Goal: Information Seeking & Learning: Compare options

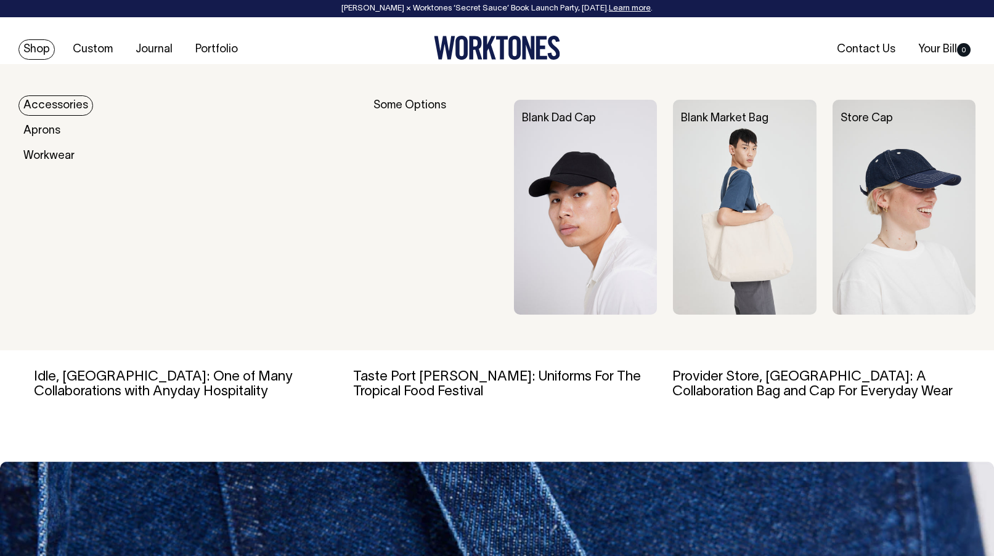
scroll to position [2223, 0]
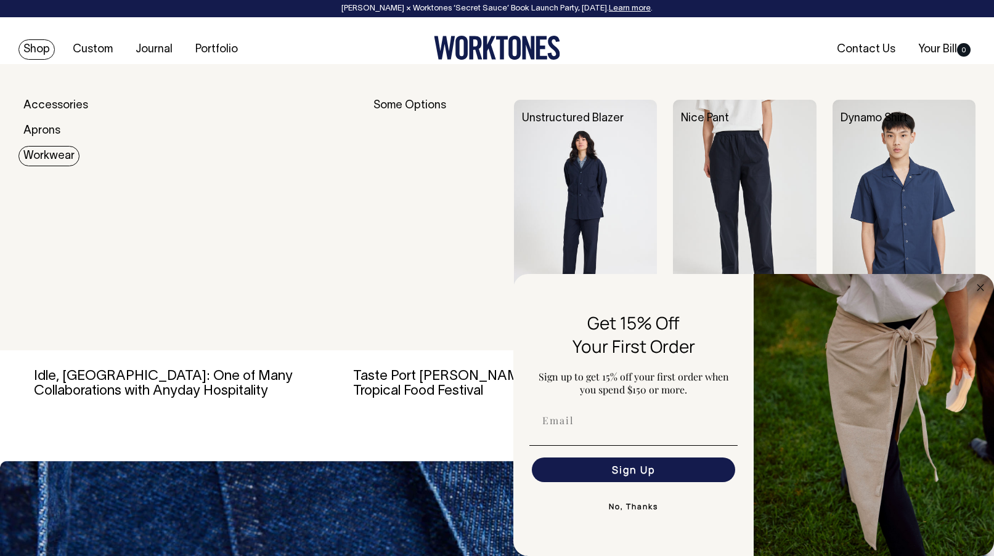
click at [877, 167] on img at bounding box center [903, 207] width 143 height 215
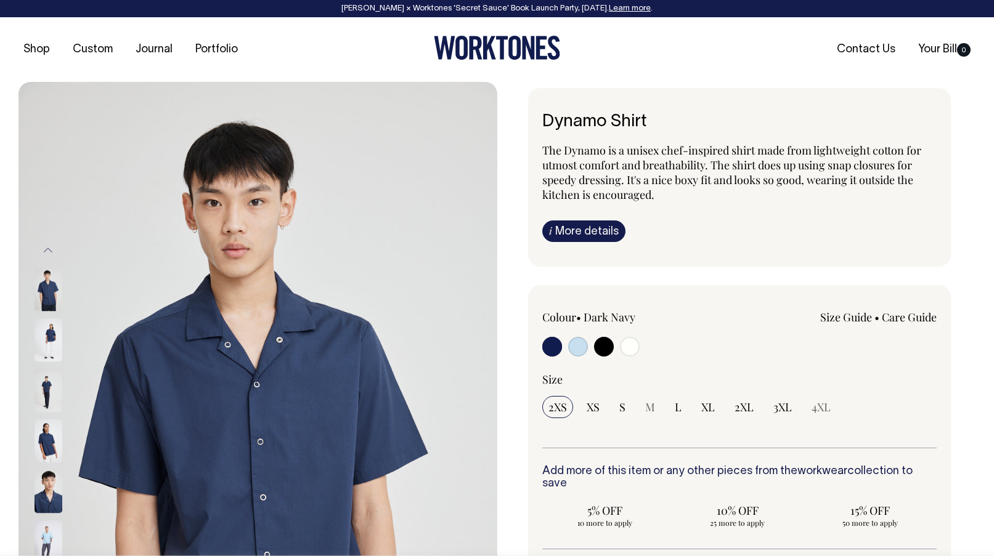
click at [626, 352] on input "radio" at bounding box center [630, 347] width 20 height 20
radio input "true"
select select "Off-White"
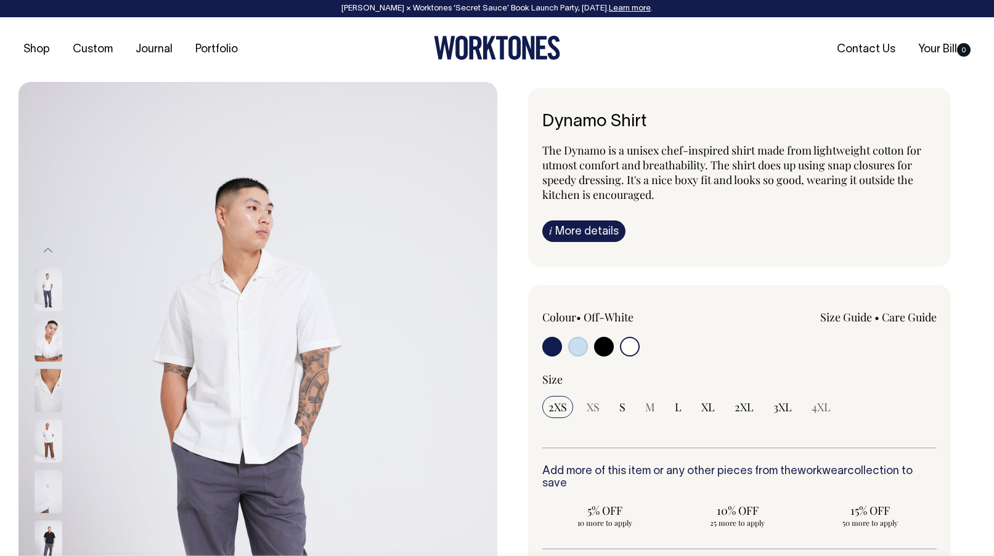
click at [44, 471] on img at bounding box center [48, 491] width 28 height 43
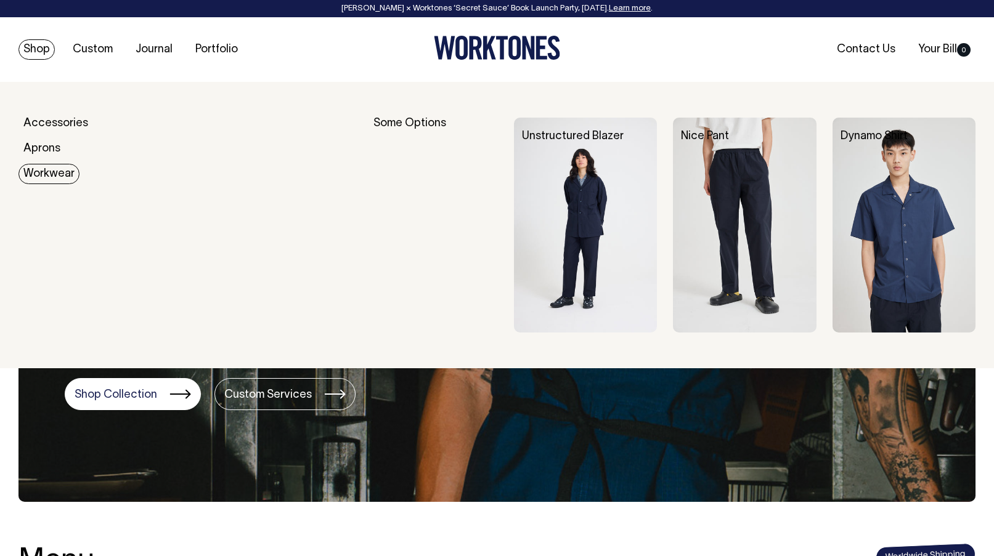
click at [882, 199] on img at bounding box center [903, 225] width 143 height 215
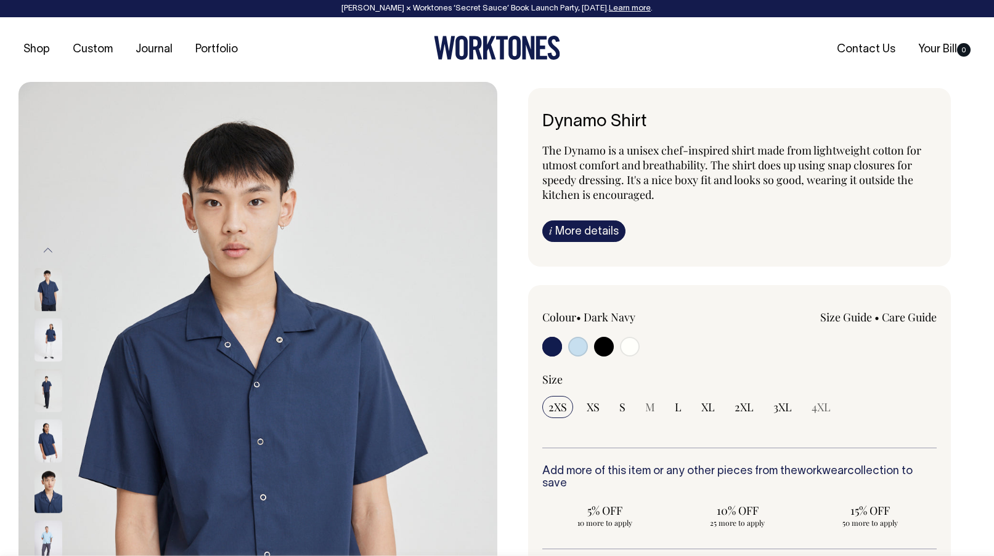
click at [632, 348] on input "radio" at bounding box center [630, 347] width 20 height 20
radio input "true"
select select "Off-White"
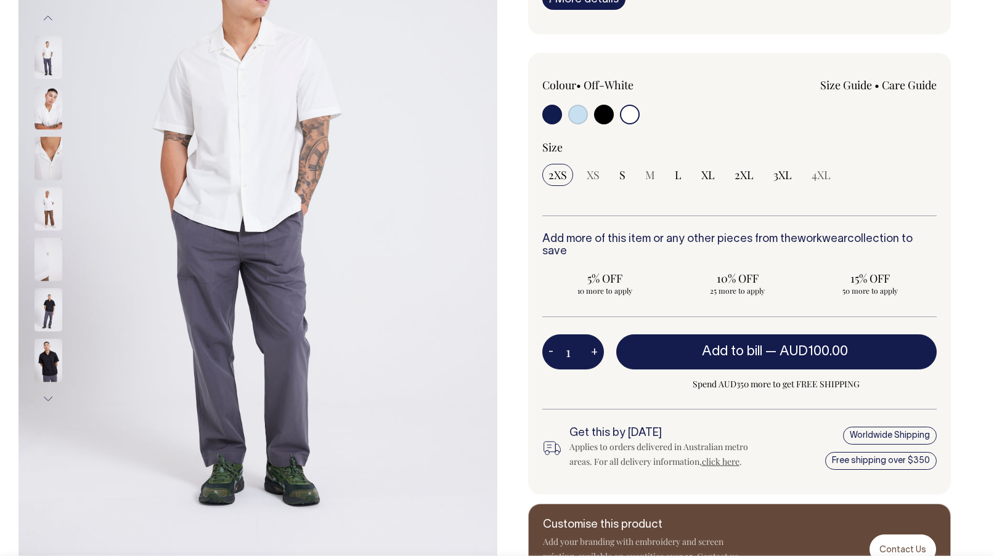
scroll to position [233, 0]
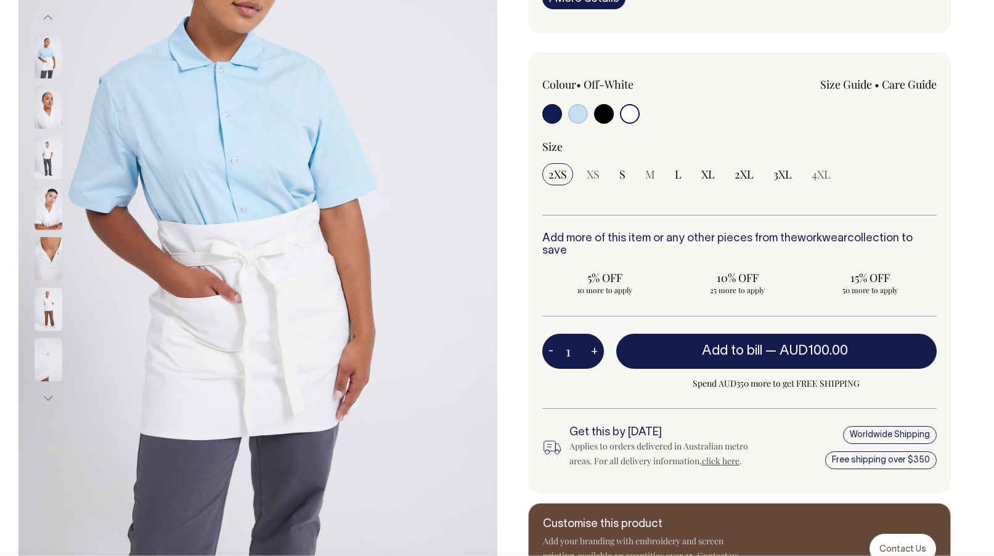
click at [43, 18] on button "Previous" at bounding box center [48, 18] width 18 height 28
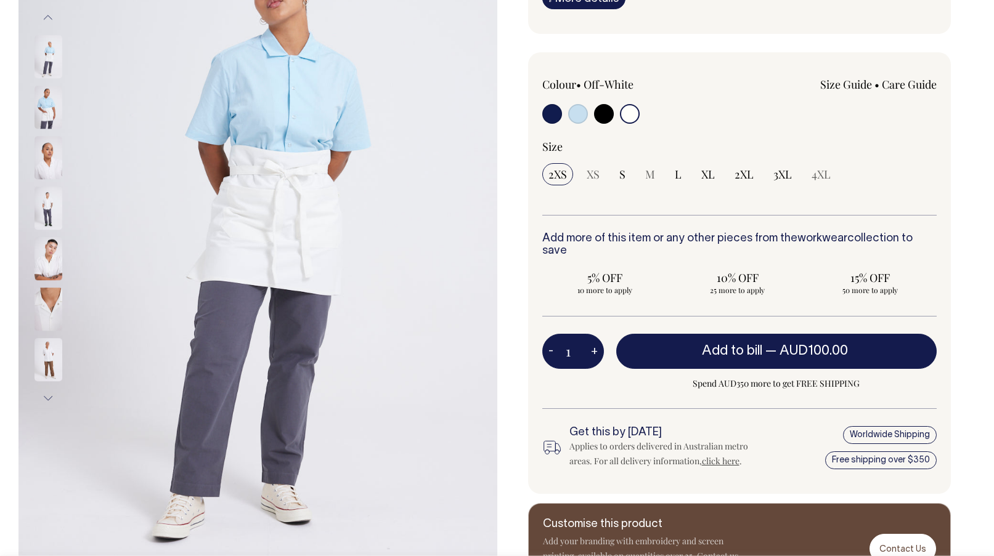
click at [43, 18] on button "Previous" at bounding box center [48, 18] width 18 height 28
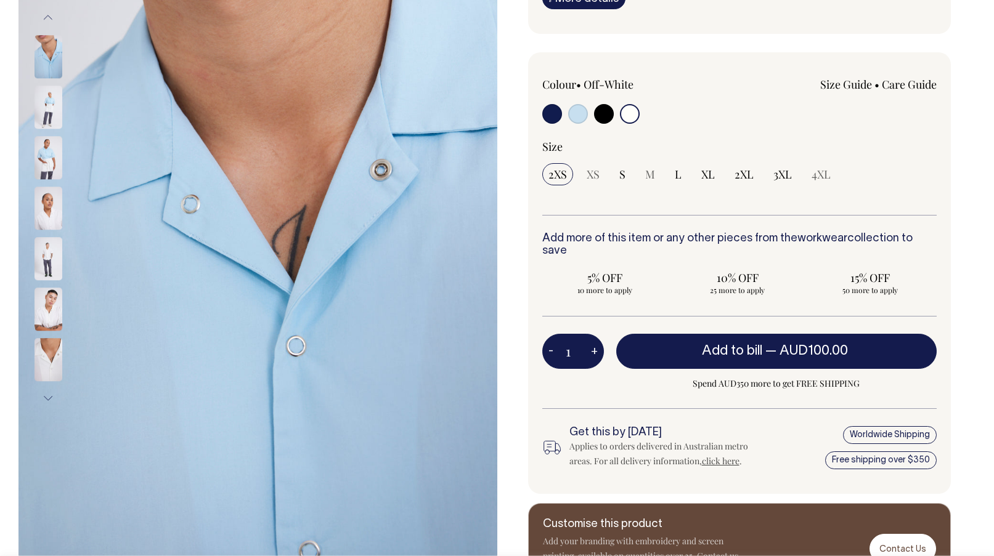
click at [43, 18] on button "Previous" at bounding box center [48, 18] width 18 height 28
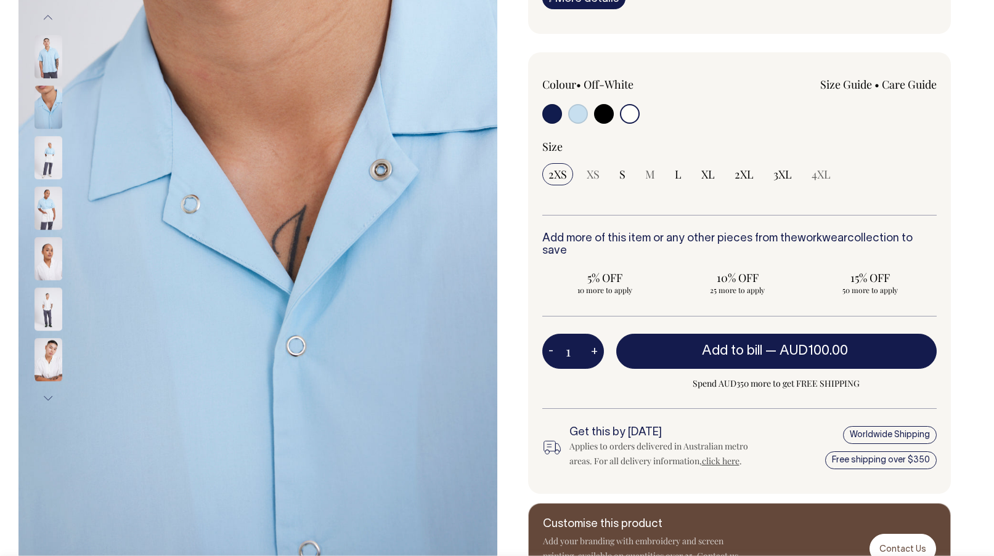
click at [43, 18] on button "Previous" at bounding box center [48, 18] width 18 height 28
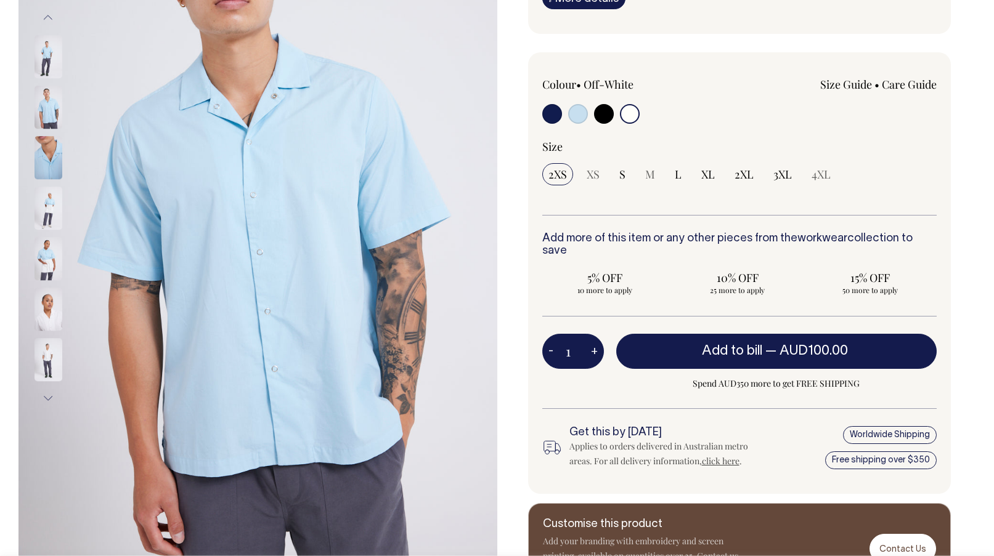
click at [43, 18] on button "Previous" at bounding box center [48, 18] width 18 height 28
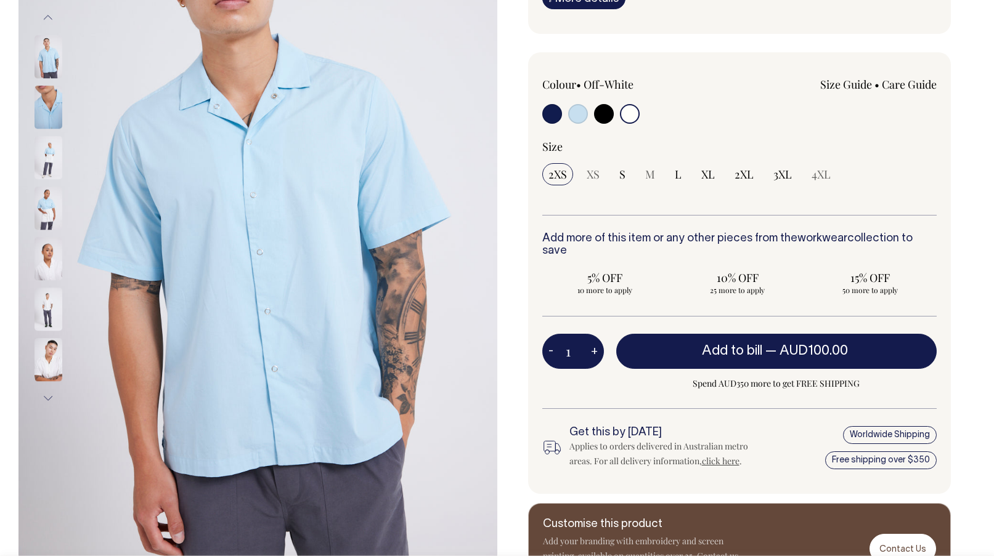
click at [44, 402] on button "Next" at bounding box center [48, 399] width 18 height 28
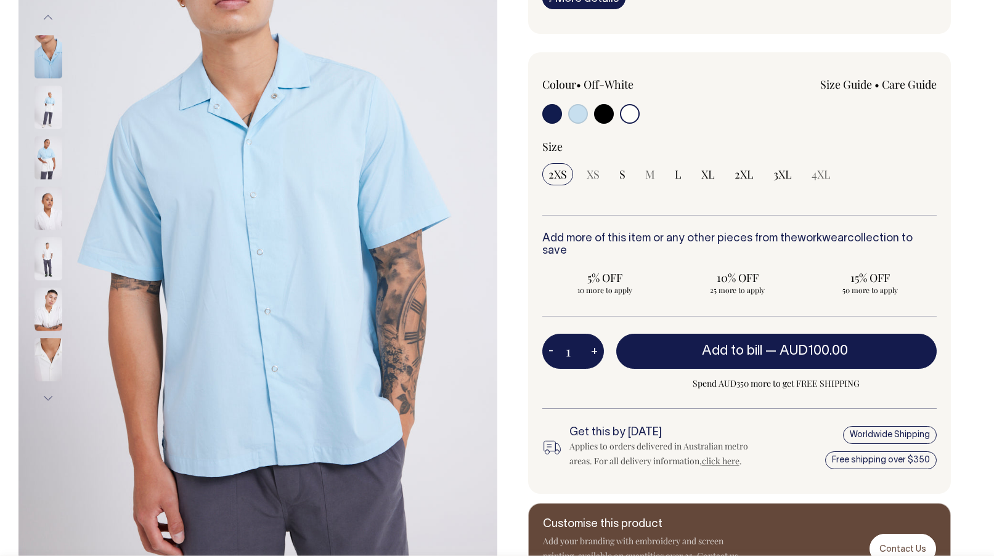
click at [46, 399] on button "Next" at bounding box center [48, 399] width 18 height 28
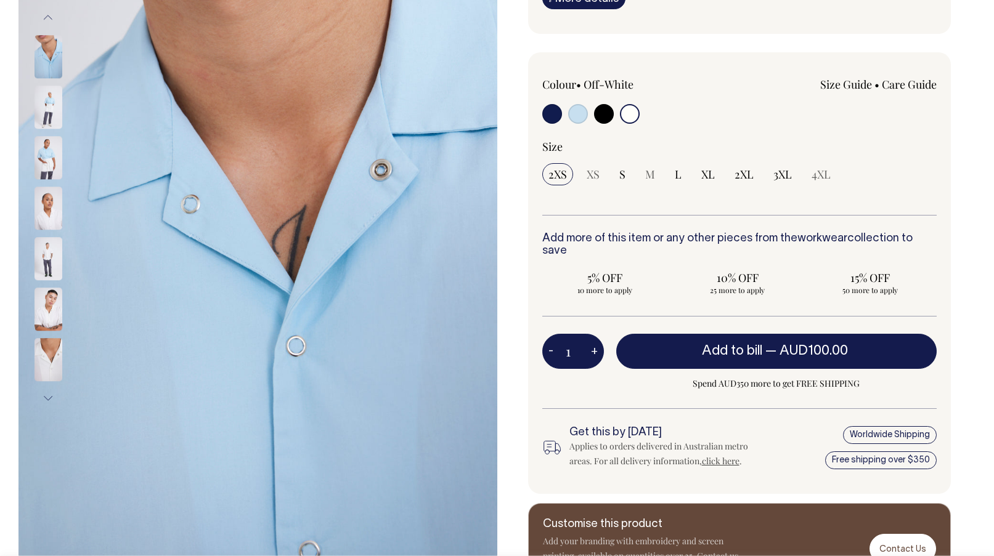
click at [46, 399] on button "Next" at bounding box center [48, 399] width 18 height 28
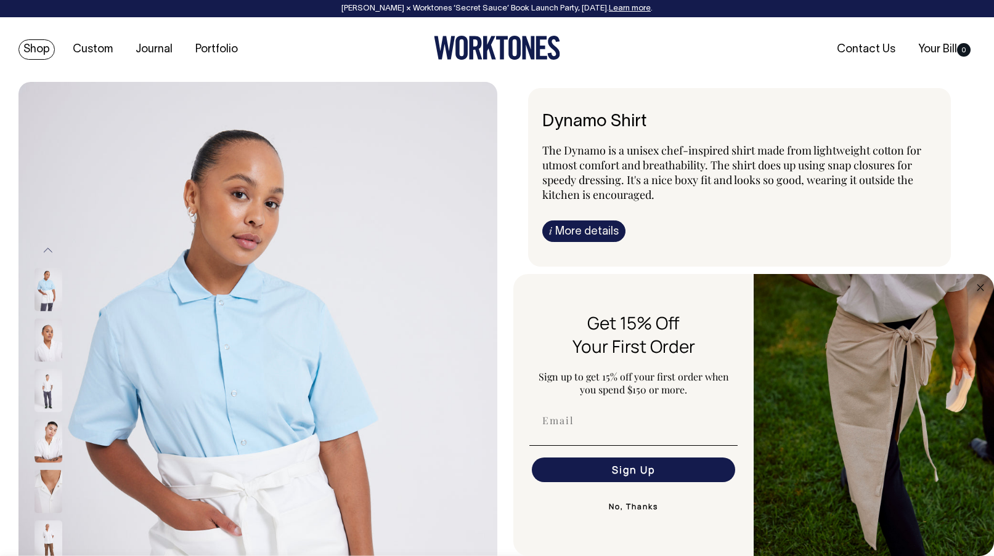
scroll to position [0, 0]
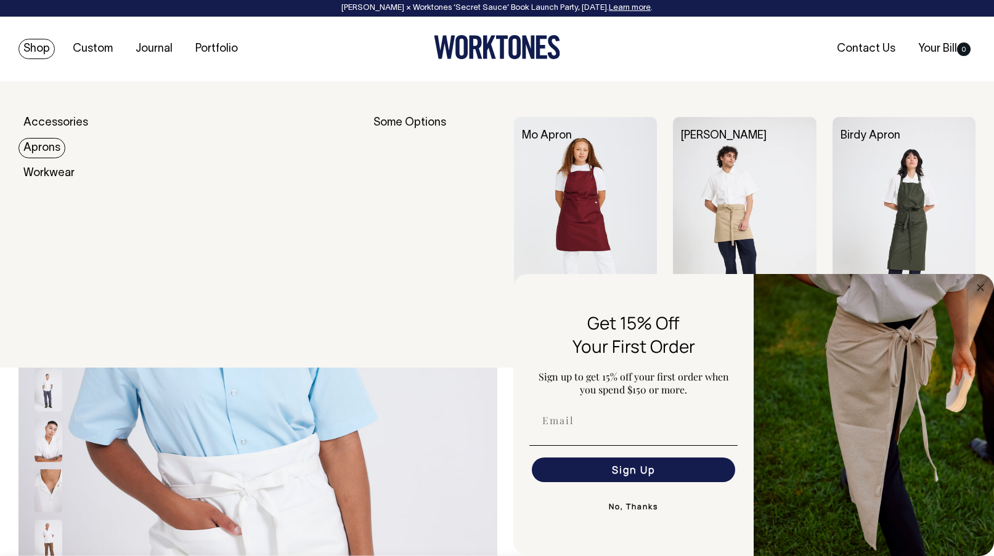
click at [49, 150] on link "Aprons" at bounding box center [41, 148] width 47 height 20
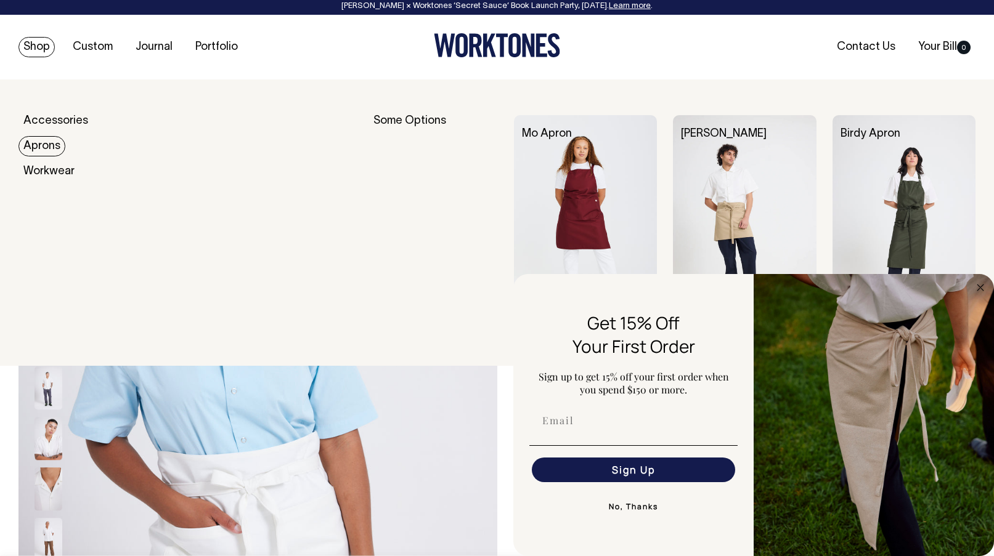
scroll to position [2, 0]
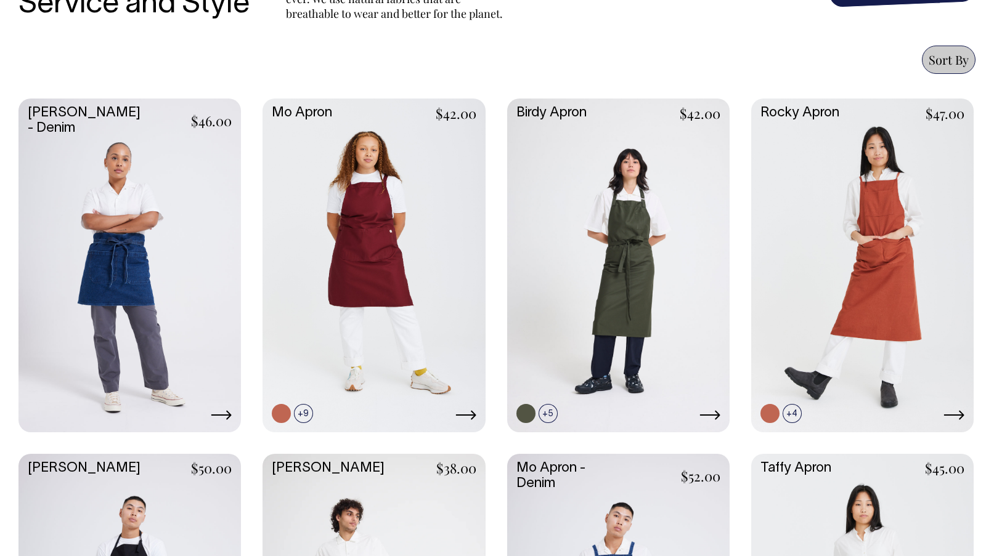
scroll to position [514, 0]
click at [379, 212] on link at bounding box center [373, 264] width 222 height 331
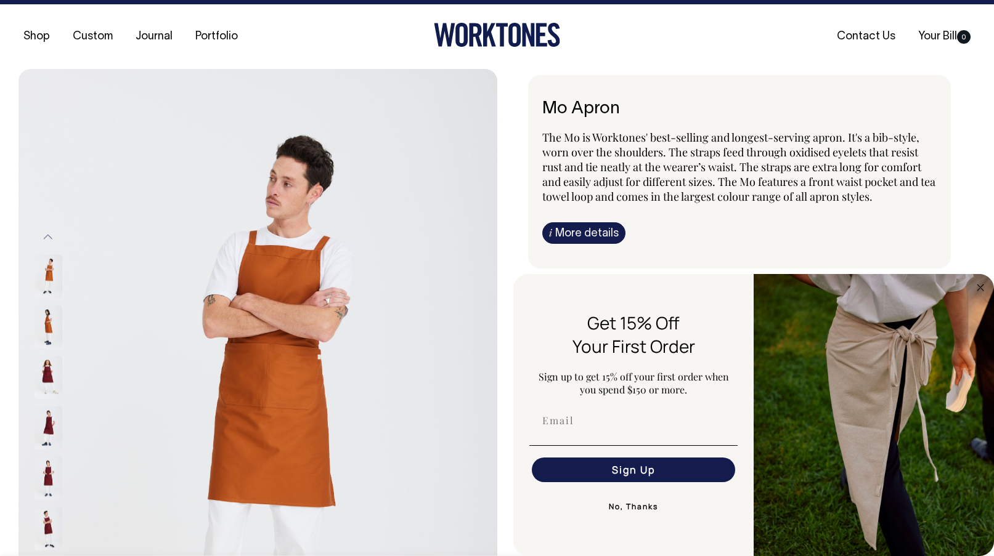
scroll to position [14, 0]
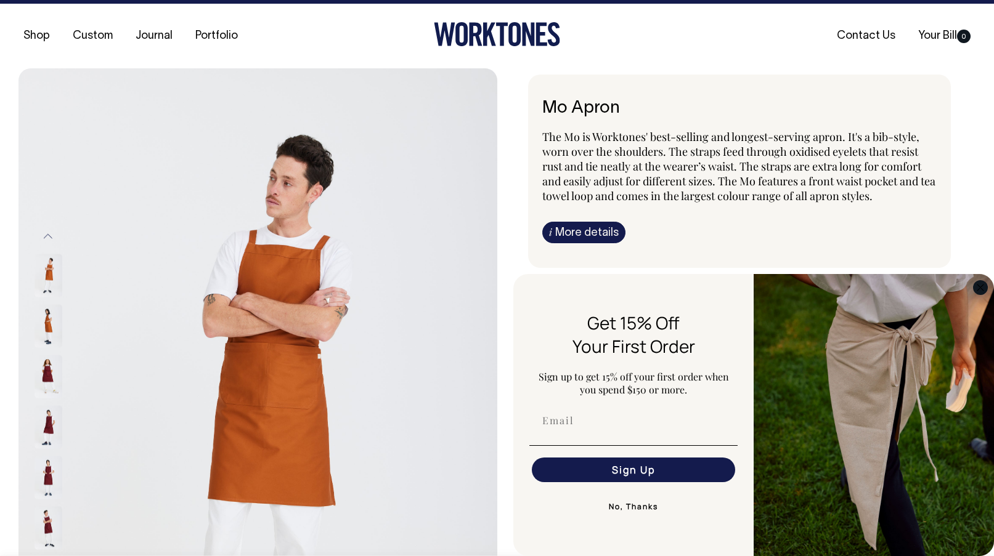
click at [981, 286] on icon "Close dialog" at bounding box center [980, 288] width 6 height 6
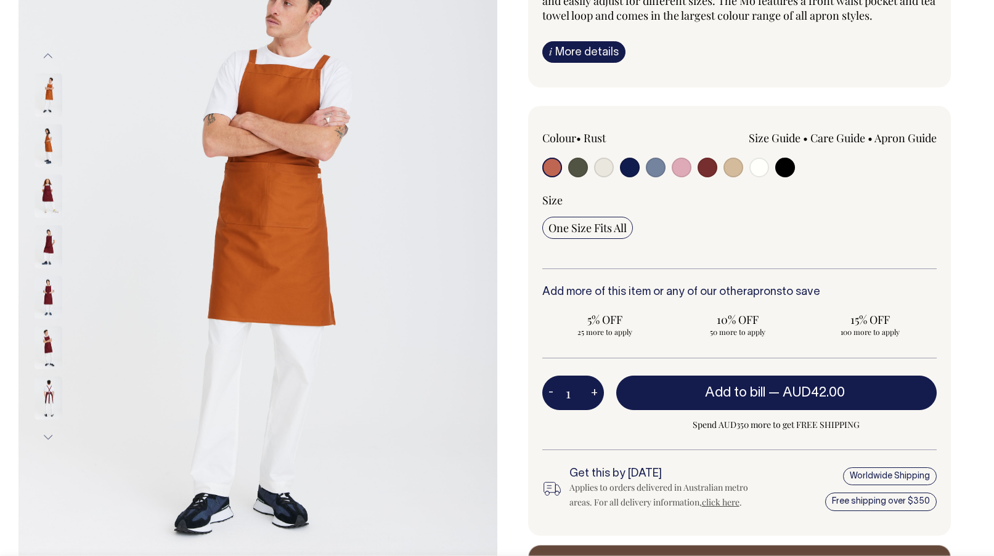
scroll to position [195, 0]
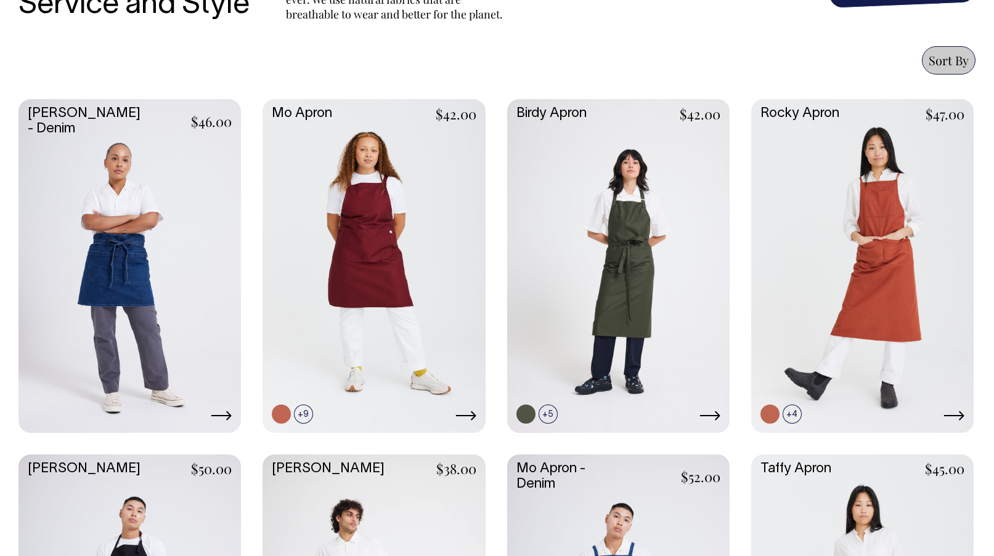
scroll to position [514, 0]
click at [657, 257] on link at bounding box center [618, 264] width 222 height 331
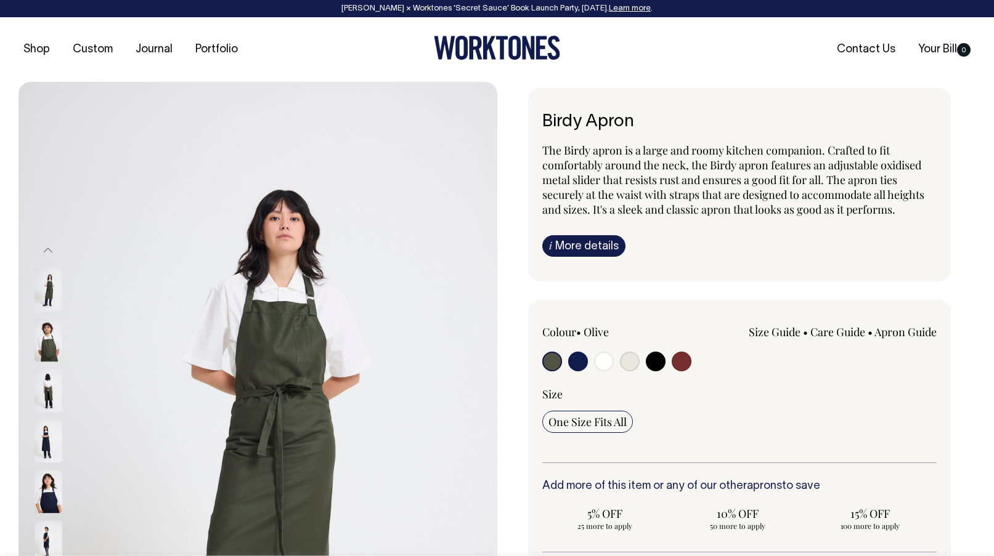
click at [43, 338] on img at bounding box center [48, 339] width 28 height 43
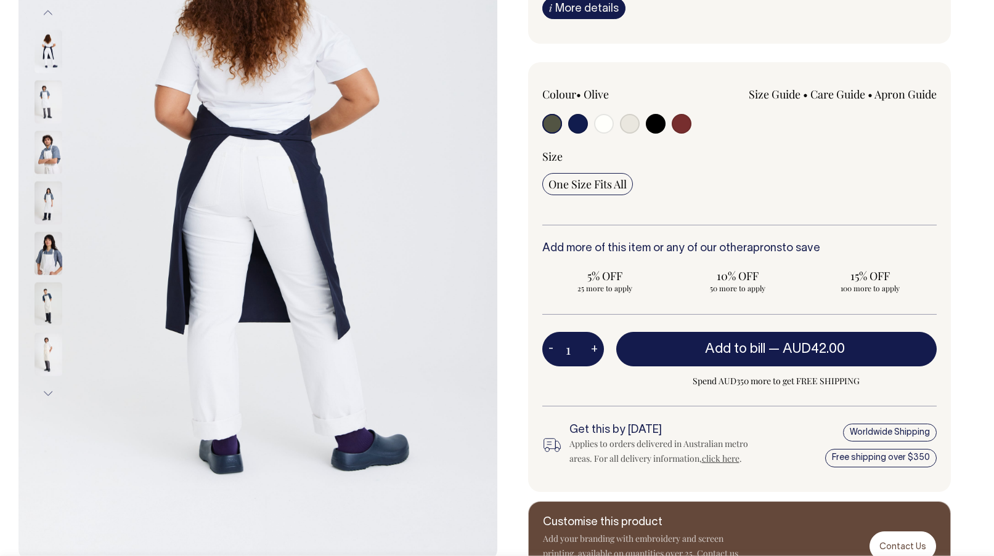
scroll to position [238, 0]
click at [38, 306] on img at bounding box center [48, 304] width 28 height 43
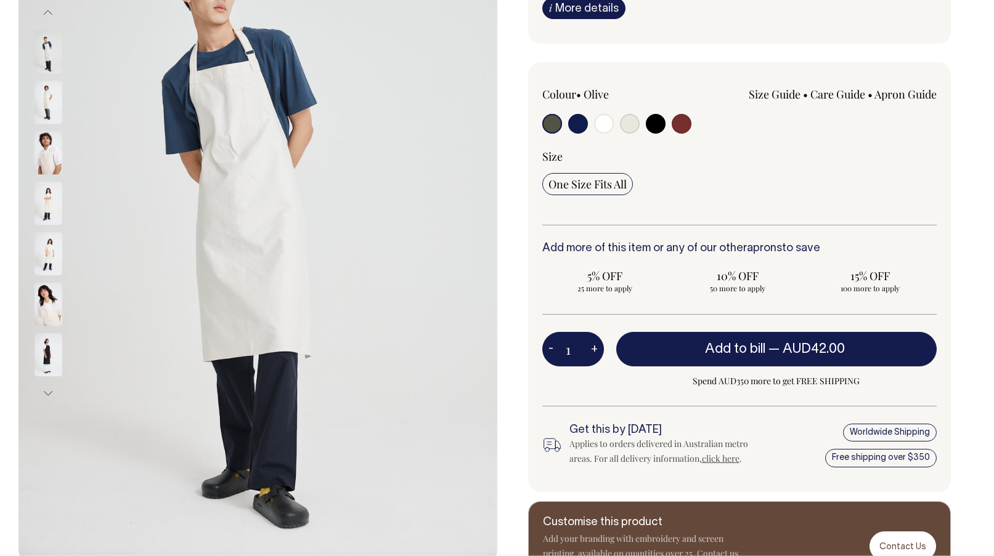
click at [47, 264] on img at bounding box center [48, 253] width 28 height 43
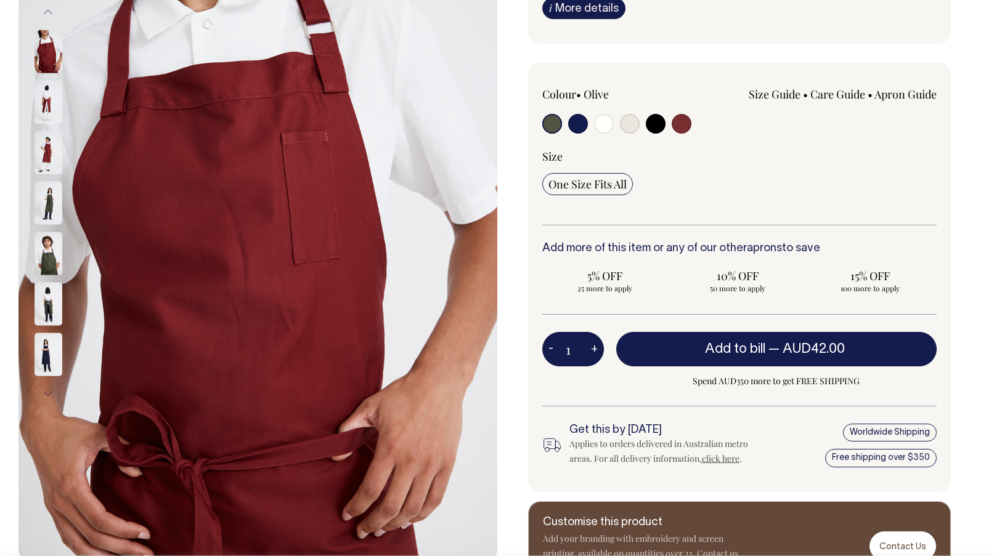
scroll to position [247, 0]
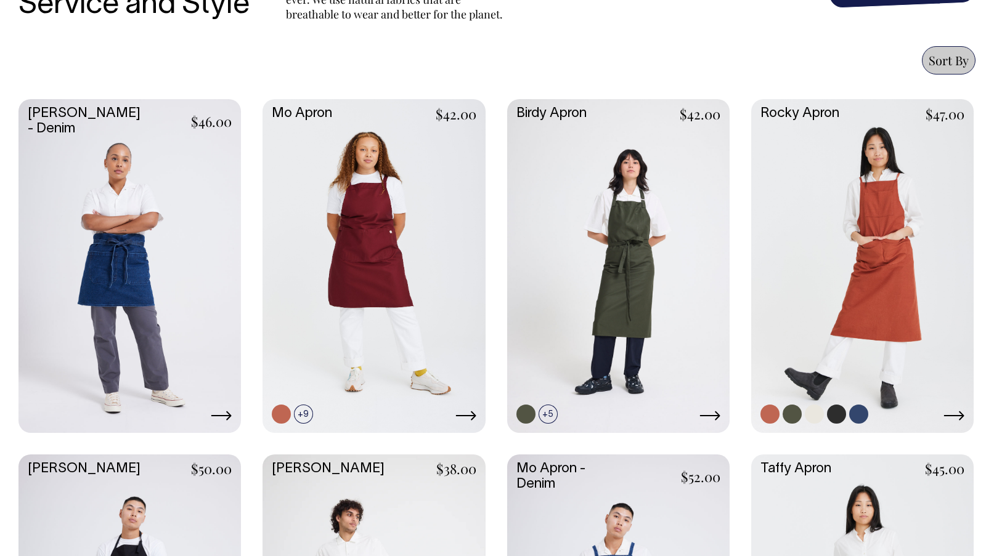
click at [912, 214] on link at bounding box center [862, 264] width 222 height 331
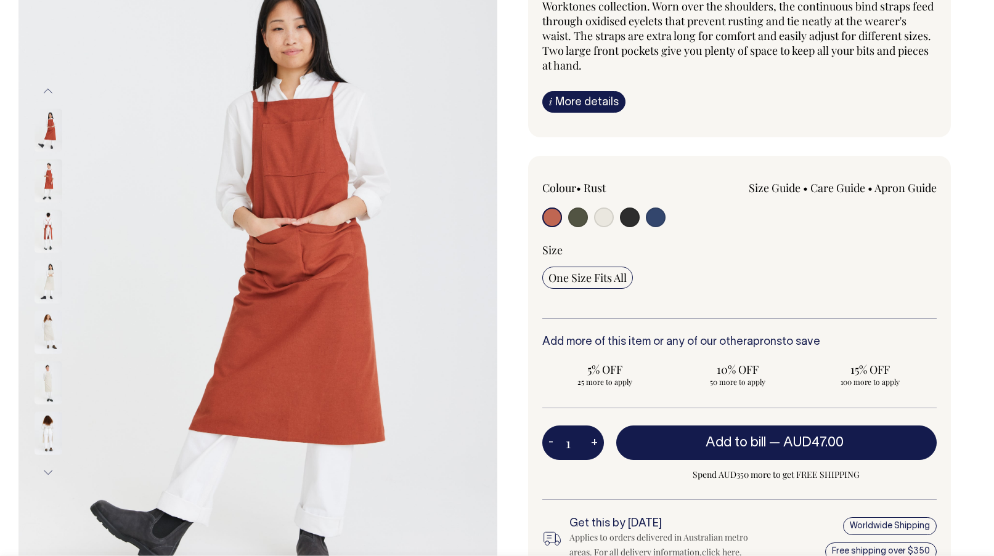
scroll to position [160, 0]
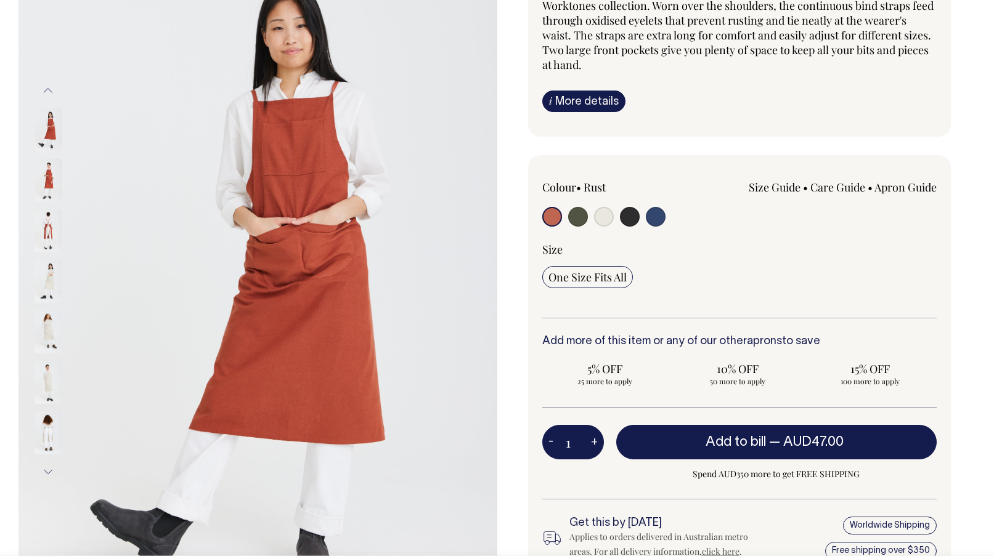
click at [49, 383] on img at bounding box center [48, 381] width 28 height 43
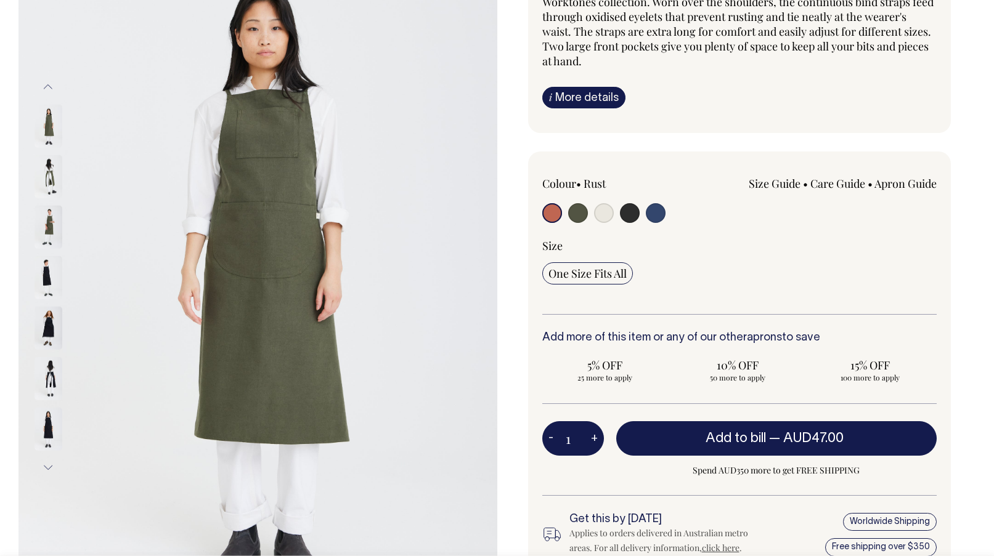
scroll to position [164, 0]
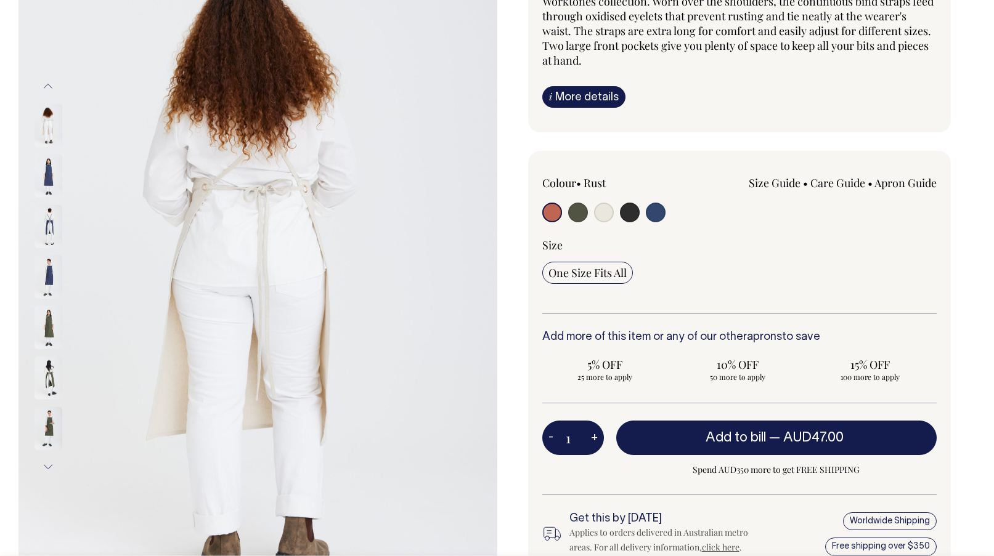
click at [36, 265] on img at bounding box center [48, 276] width 28 height 43
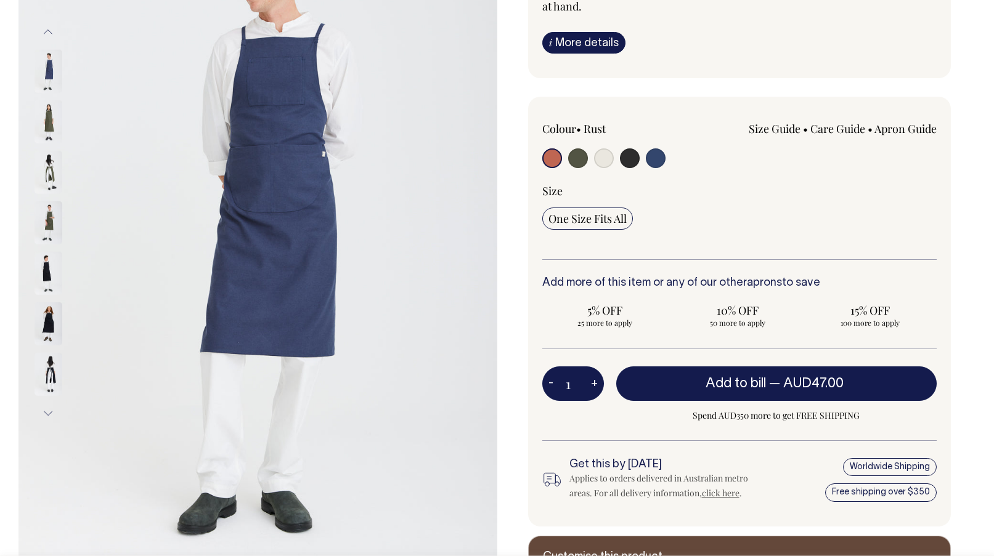
scroll to position [219, 0]
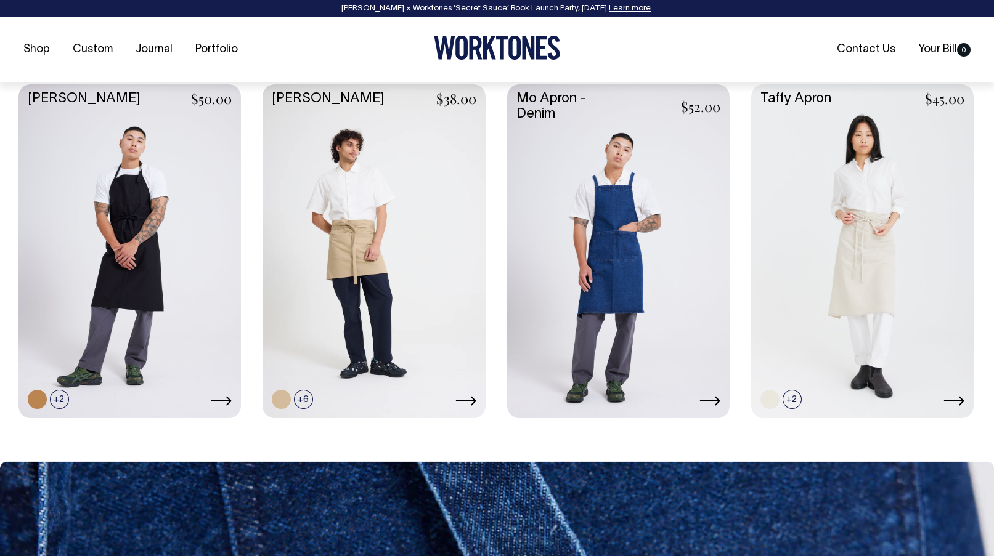
scroll to position [885, 0]
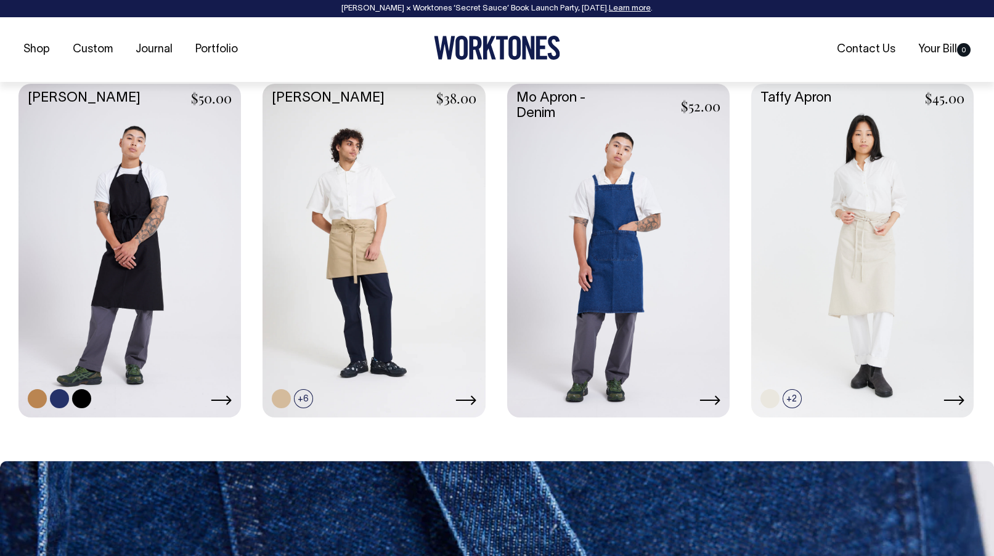
click at [178, 238] on link at bounding box center [129, 249] width 222 height 331
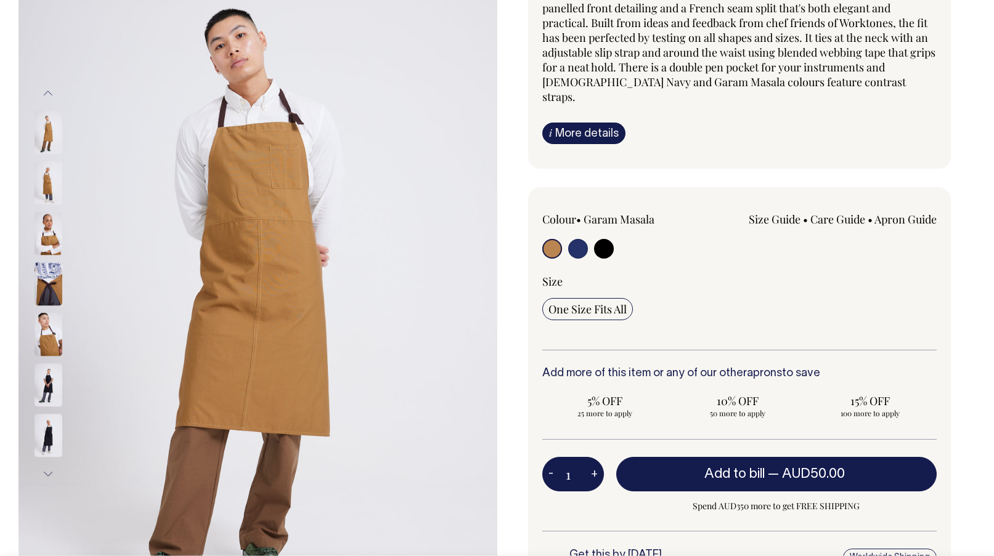
scroll to position [157, 0]
